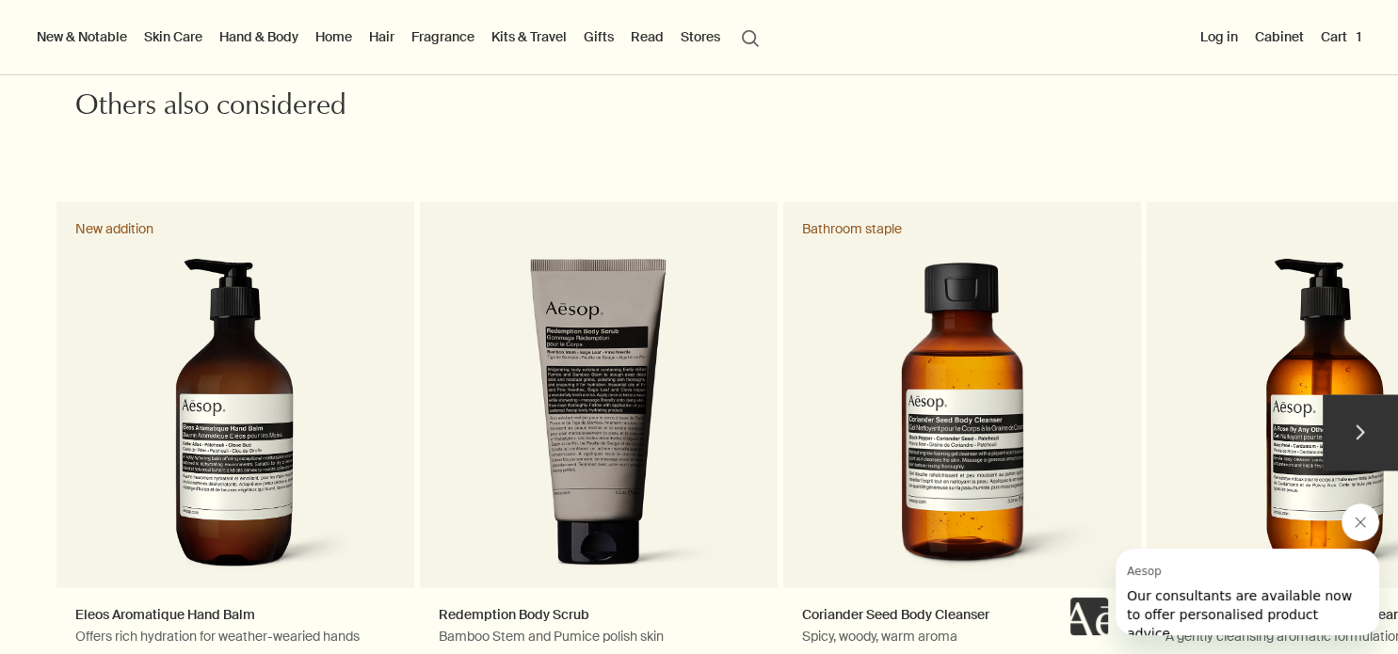
click at [1369, 446] on button "chevron" at bounding box center [1360, 431] width 75 height 75
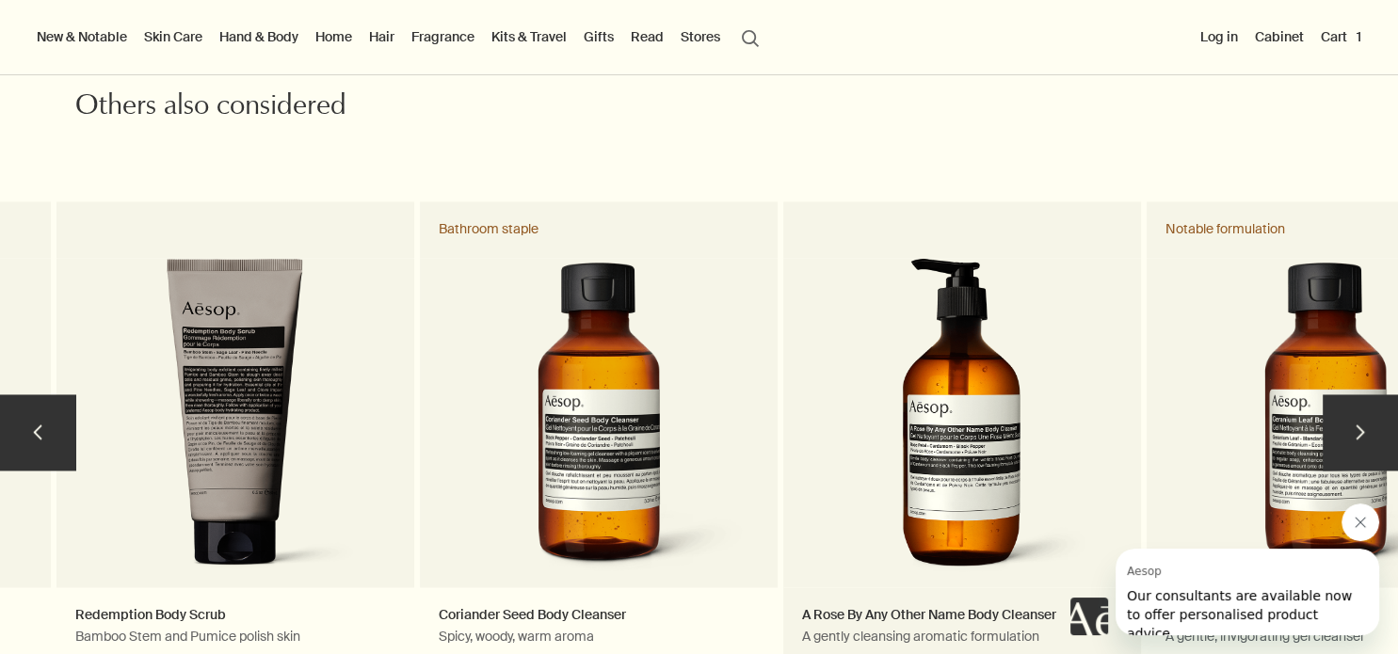
scroll to position [2820, 0]
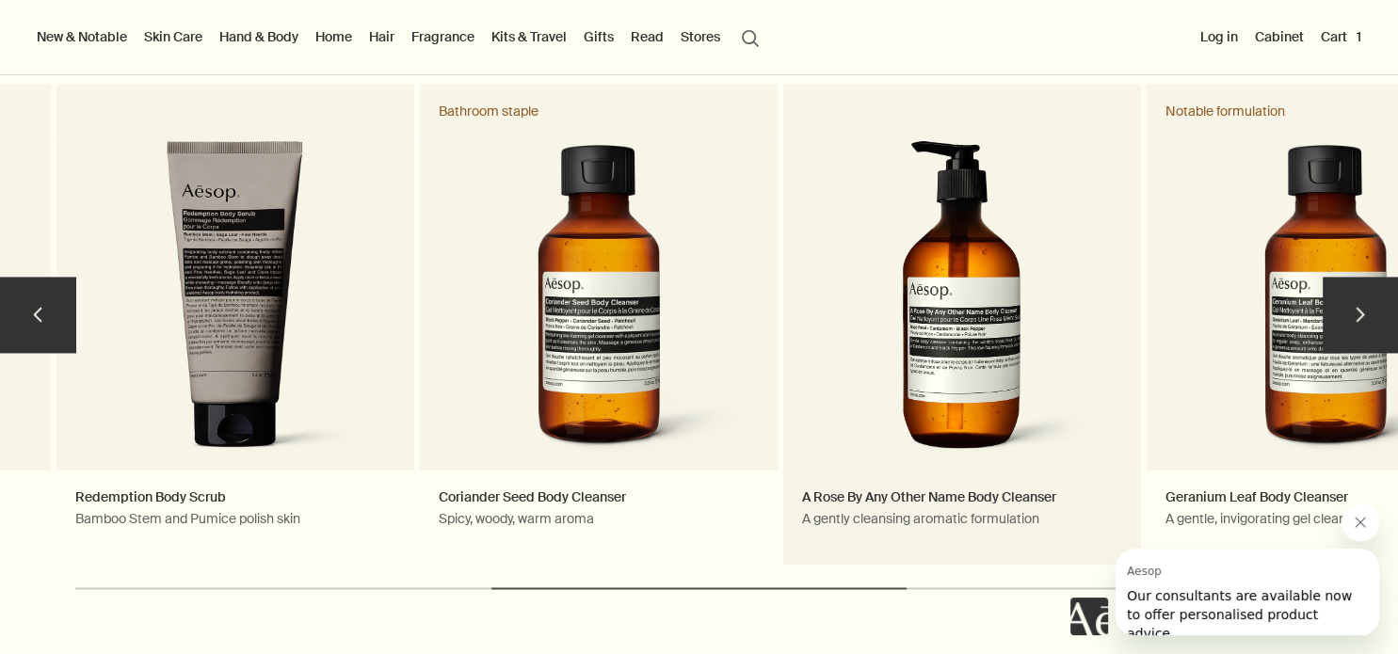
click at [989, 382] on link "A Rose By Any Other Name Body Cleanser A gently cleansing aromatic formulation" at bounding box center [962, 324] width 358 height 480
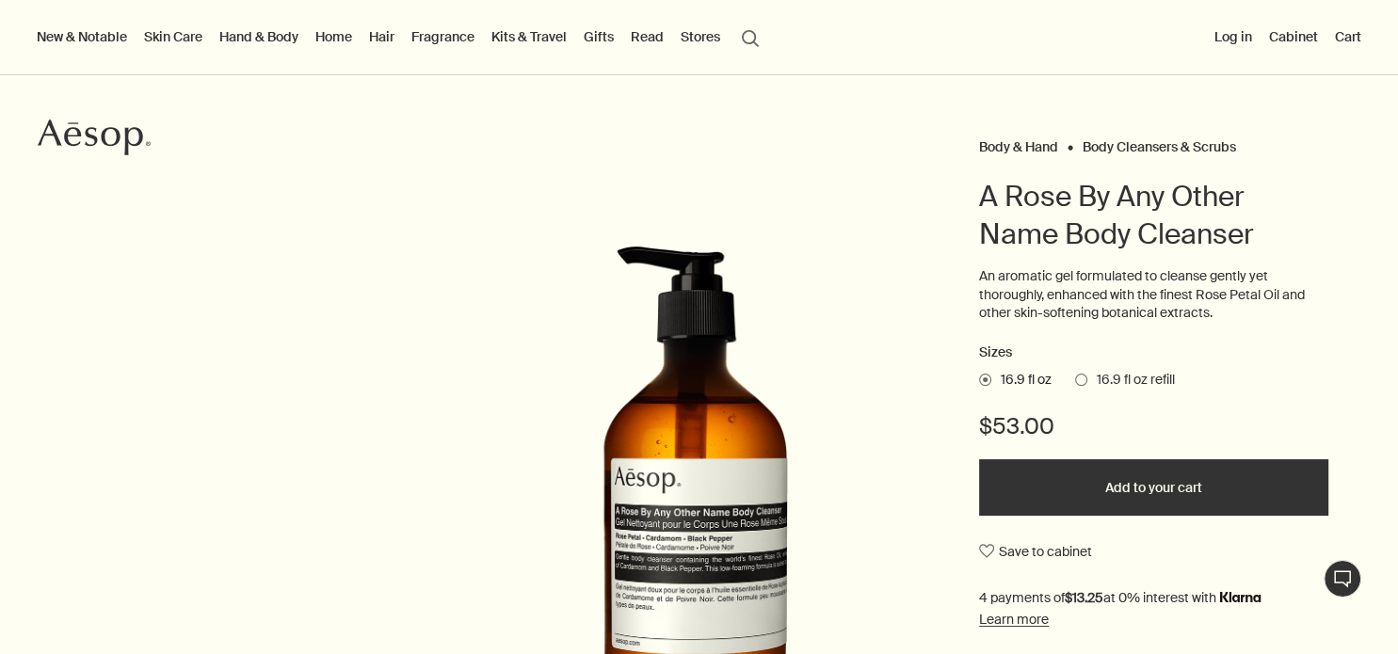
scroll to position [234, 0]
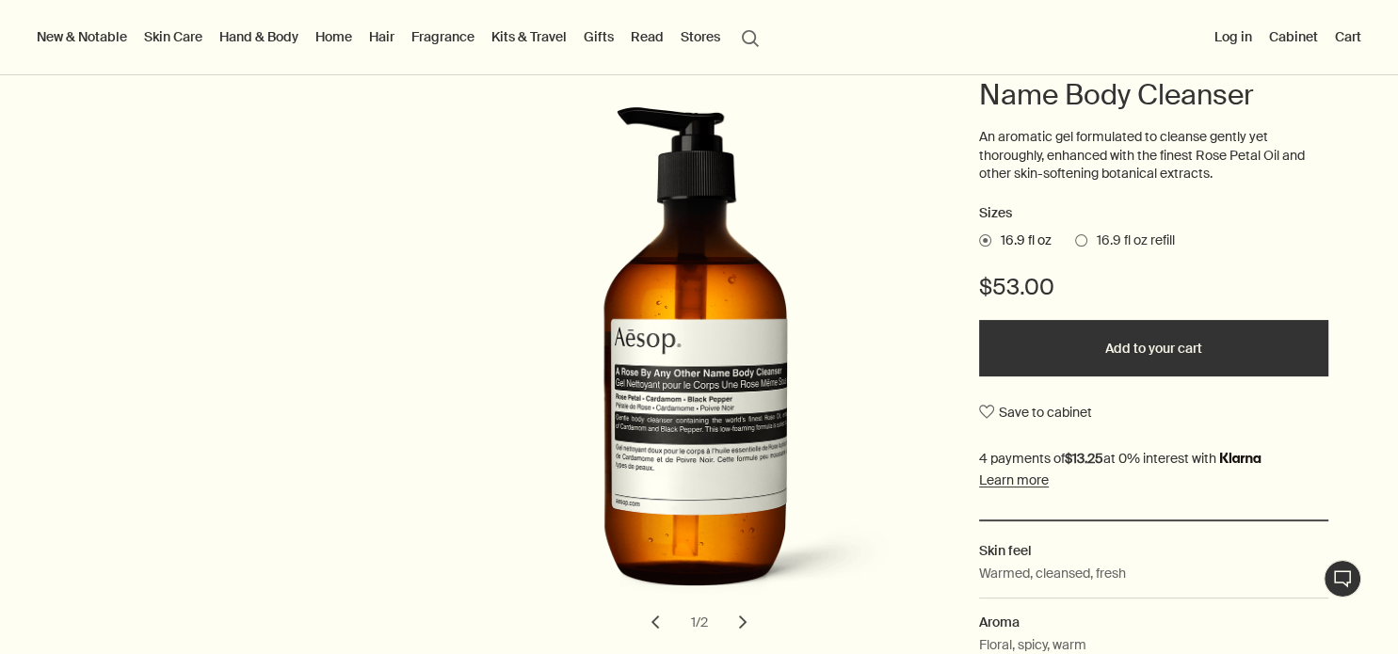
click at [1075, 237] on span at bounding box center [1081, 240] width 12 height 12
click at [1075, 237] on input "16.9 fl oz refill" at bounding box center [1075, 238] width 0 height 12
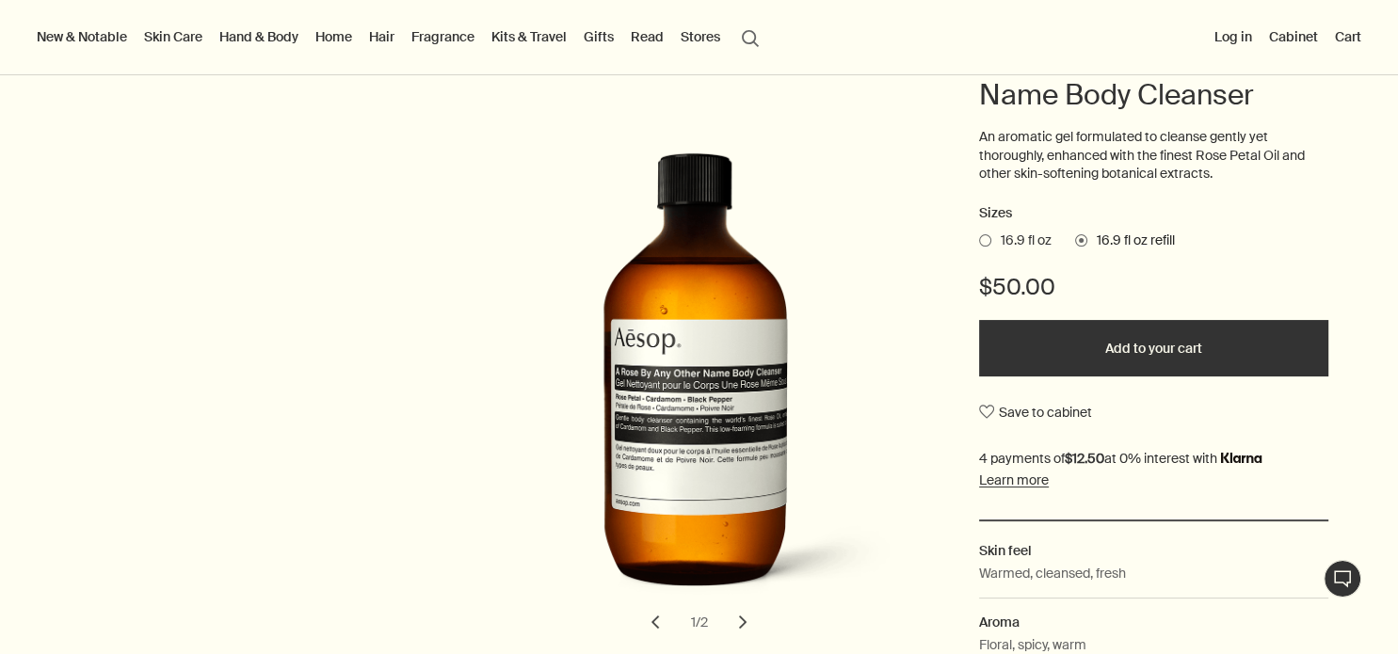
click at [1078, 355] on button "Add to your cart" at bounding box center [1153, 348] width 349 height 56
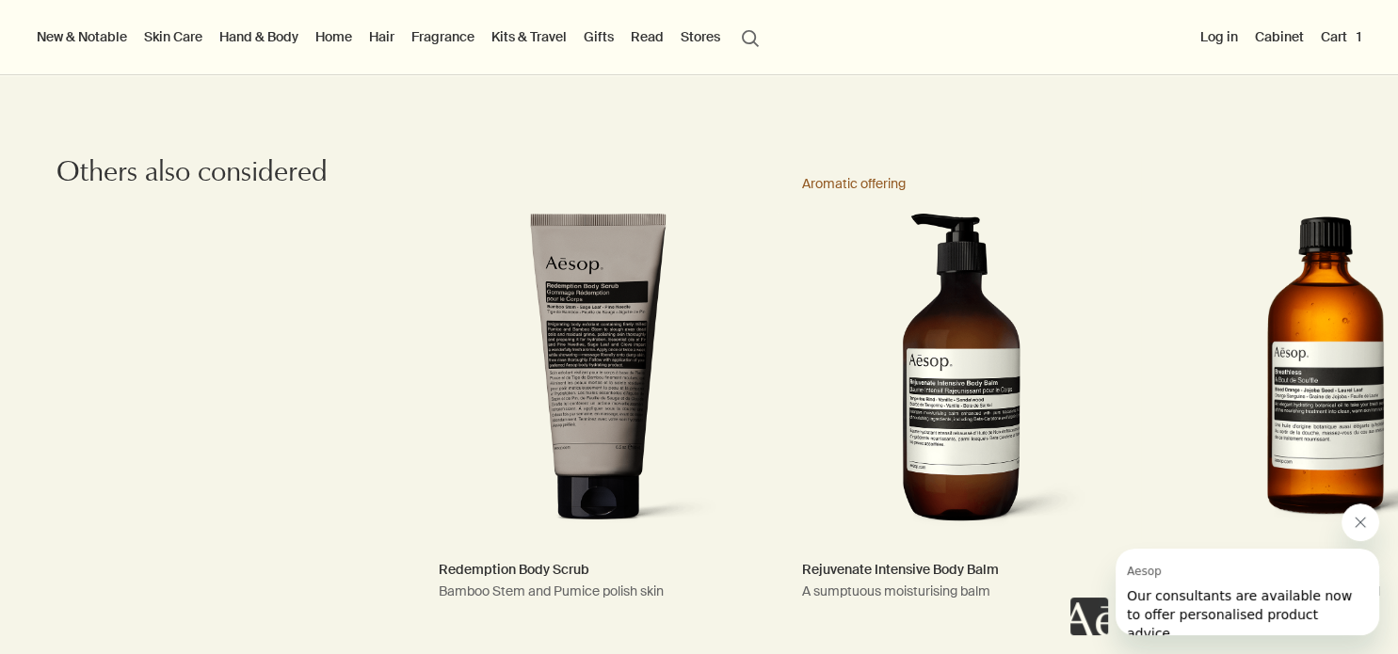
scroll to position [1997, 0]
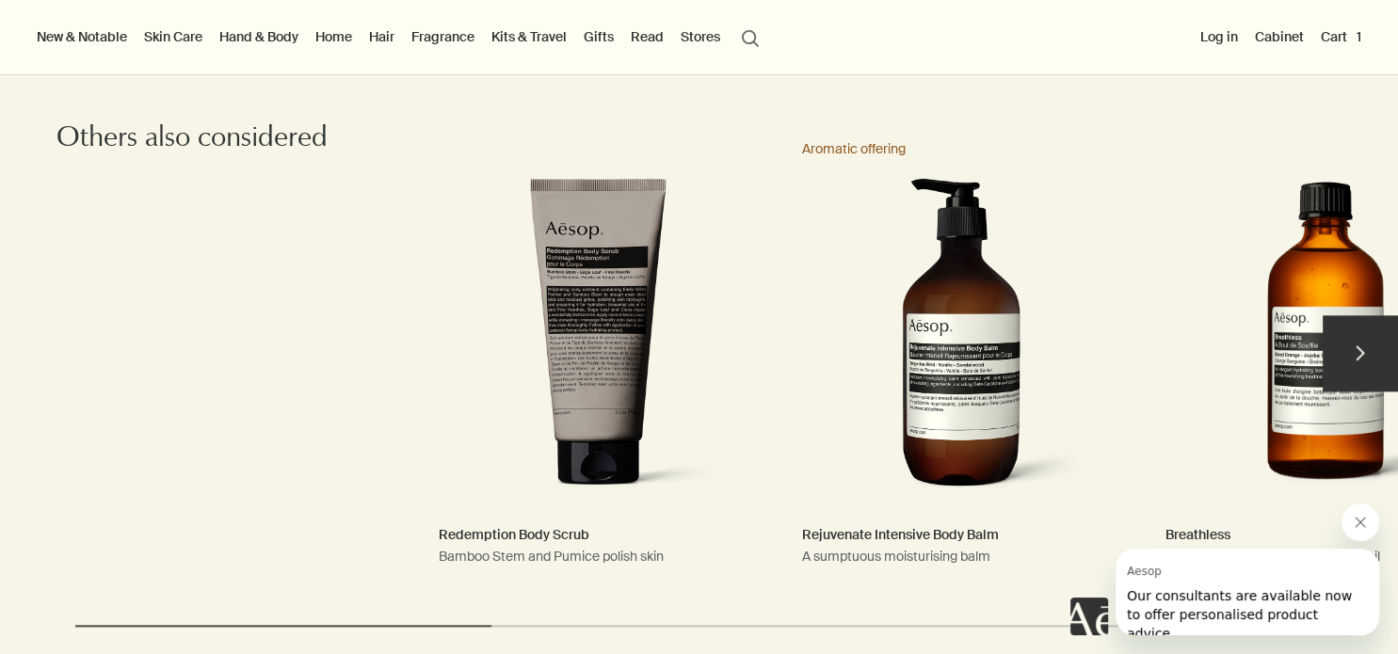
click at [979, 299] on link "Rejuvenate Intensive Body Balm A sumptuous moisturising balm Aromatic offering" at bounding box center [962, 361] width 358 height 480
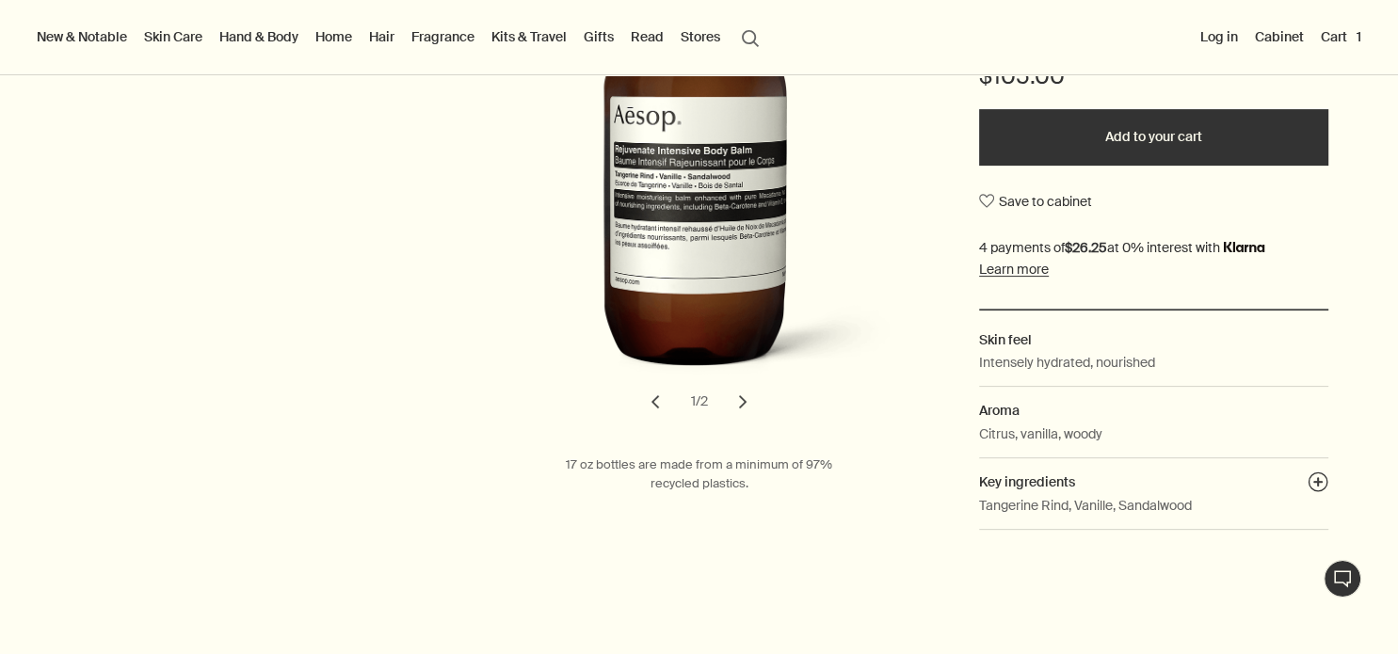
scroll to position [470, 0]
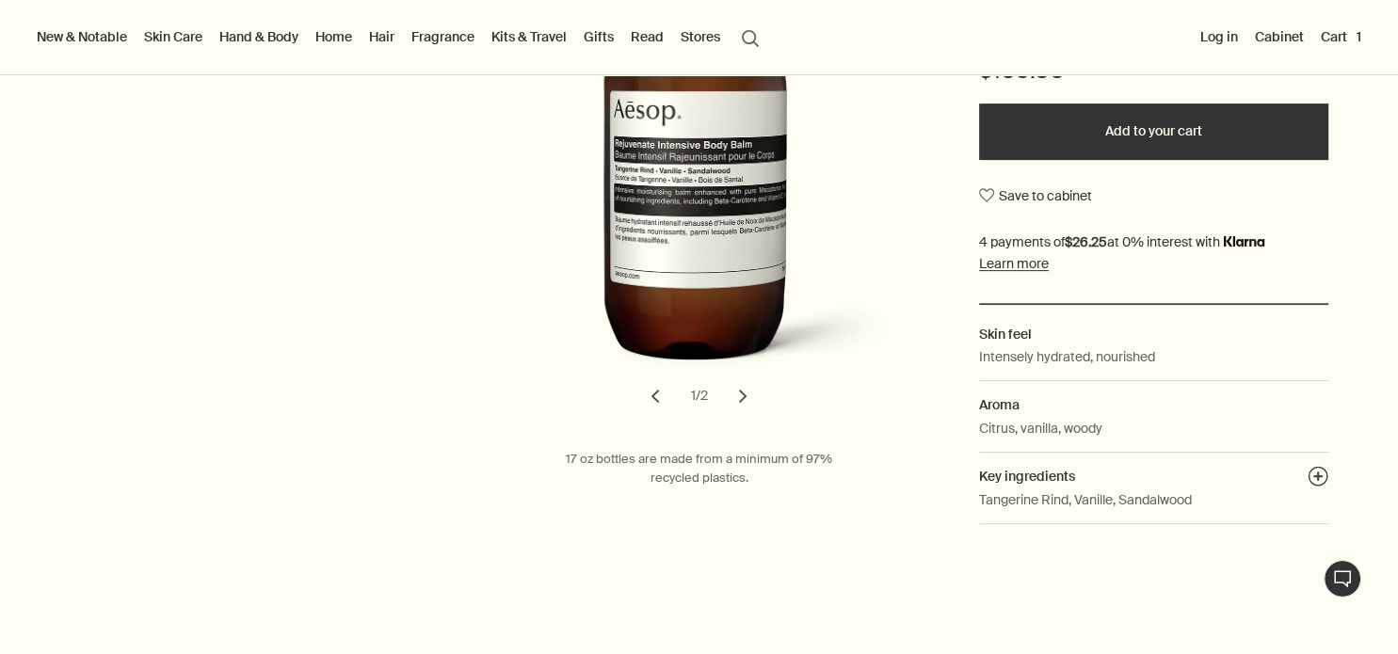
click at [729, 393] on button "chevron" at bounding box center [742, 396] width 41 height 41
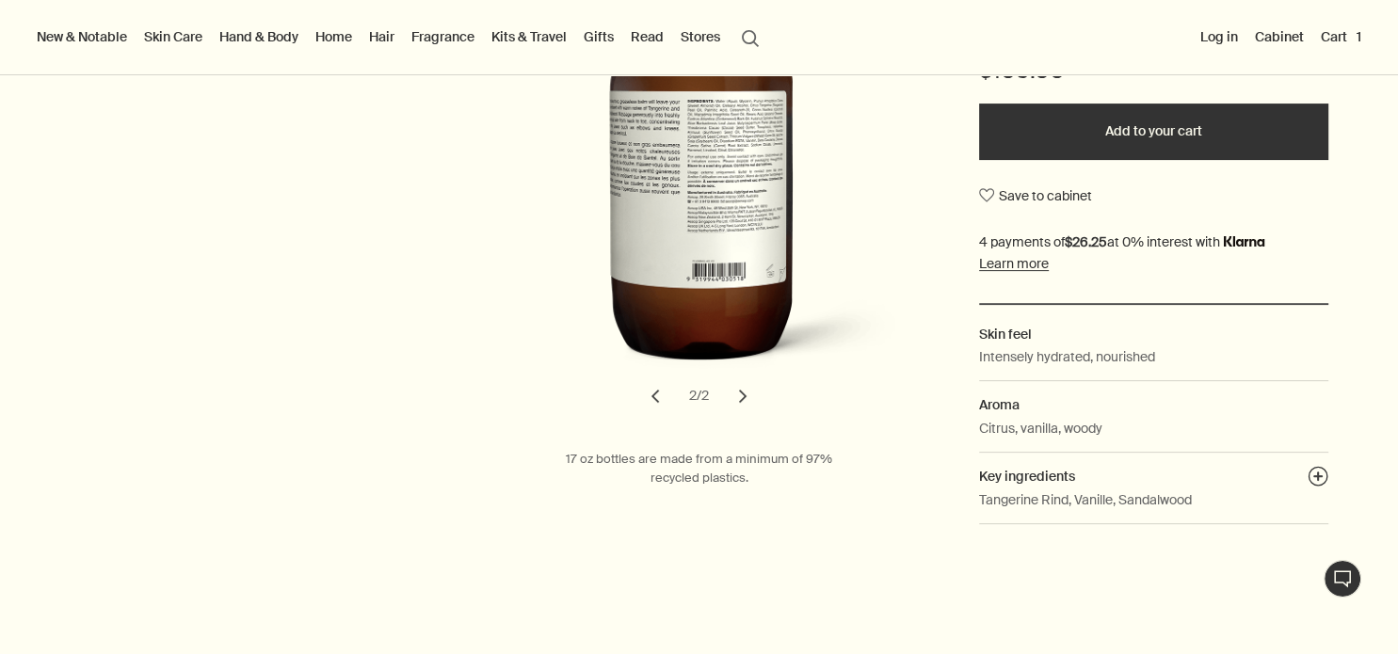
click at [804, 358] on img "Rejuvenate Intensive Body Balm" at bounding box center [702, 135] width 414 height 513
